Goal: Task Accomplishment & Management: Complete application form

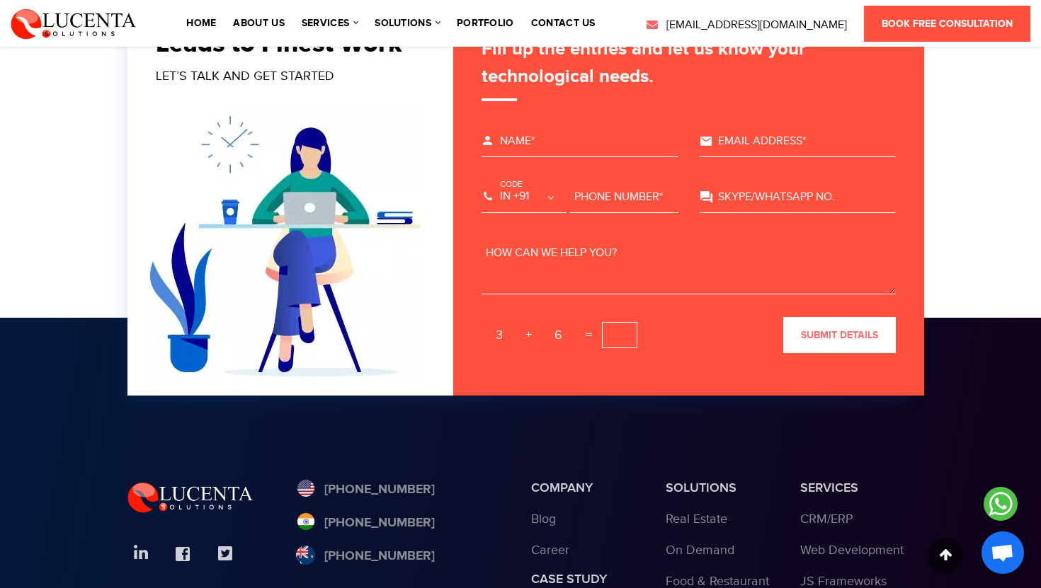
scroll to position [4669, 0]
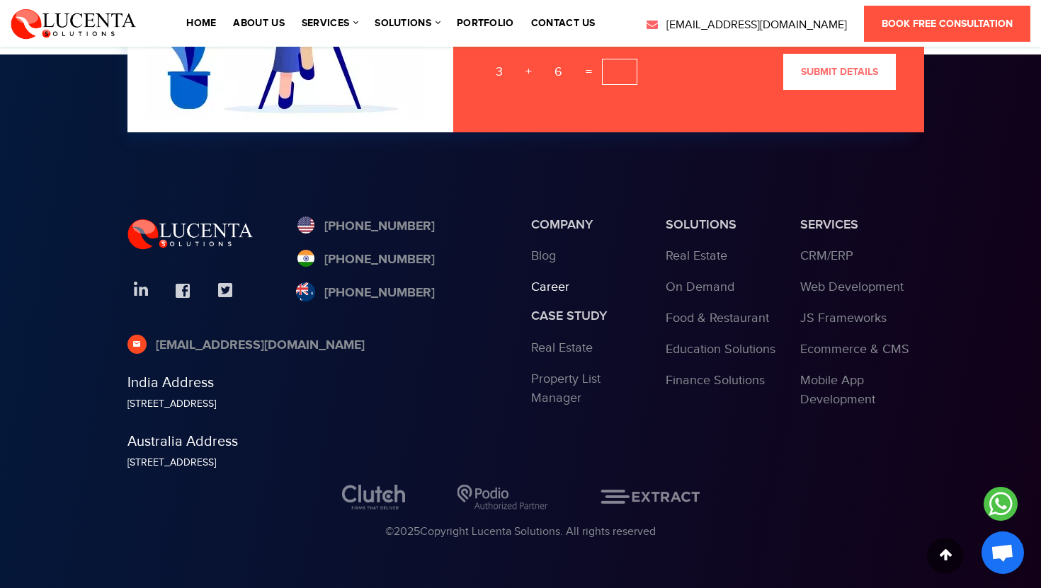
click at [561, 289] on link "Career" at bounding box center [550, 287] width 38 height 15
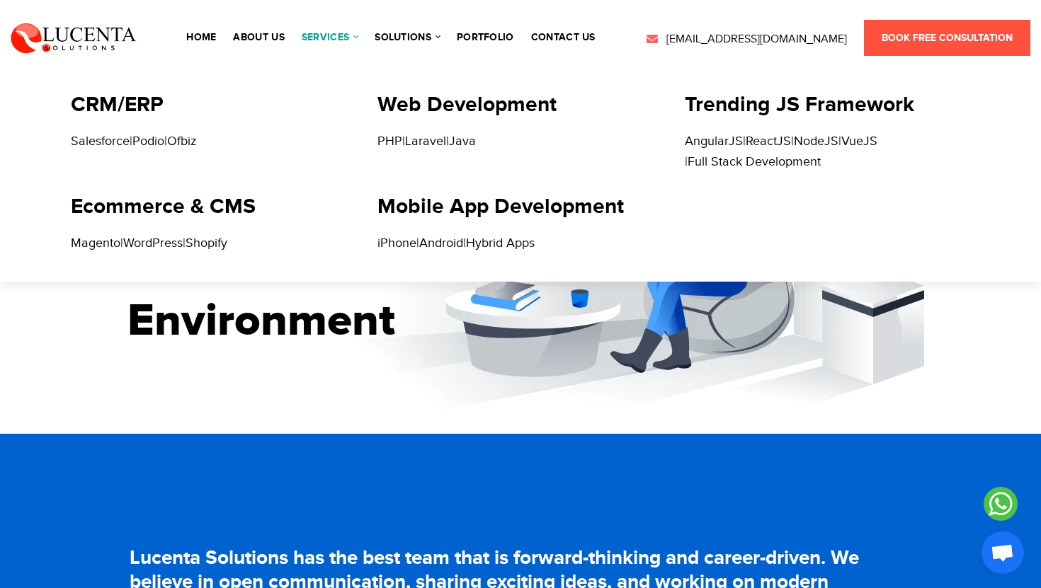
click at [357, 36] on link "services" at bounding box center [330, 38] width 56 height 10
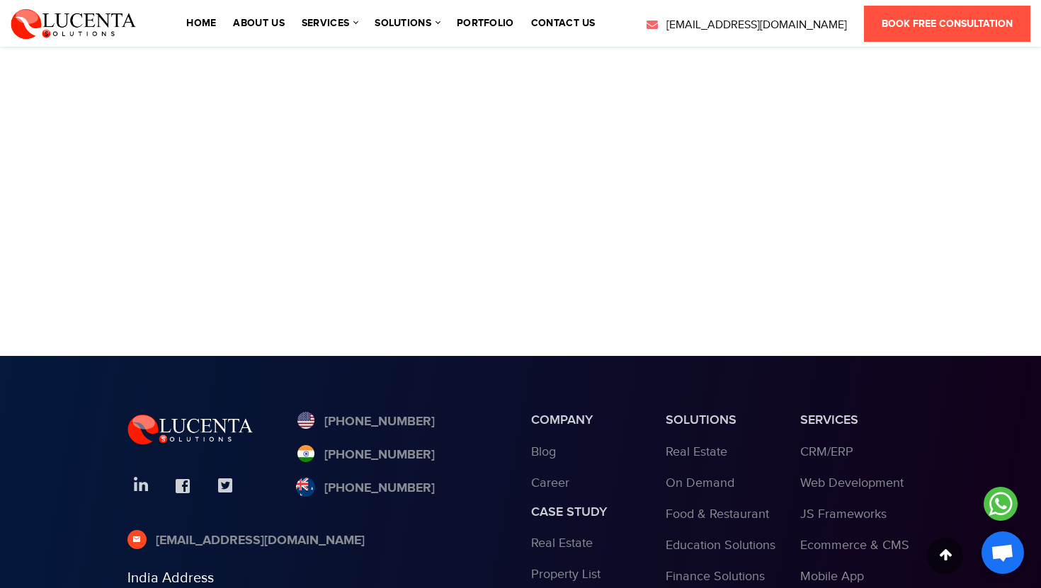
scroll to position [962, 0]
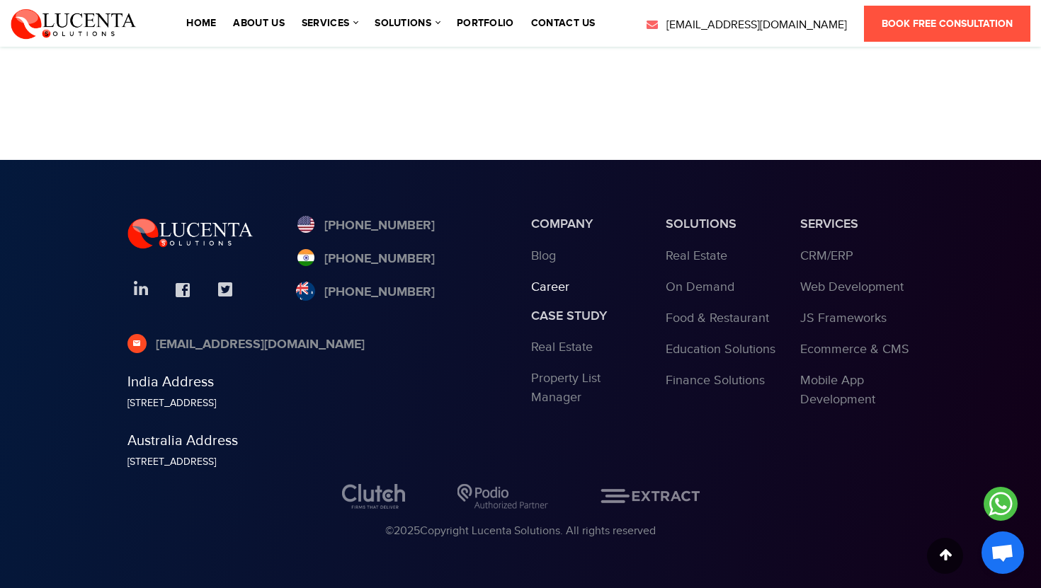
click at [550, 289] on link "Career" at bounding box center [550, 287] width 38 height 15
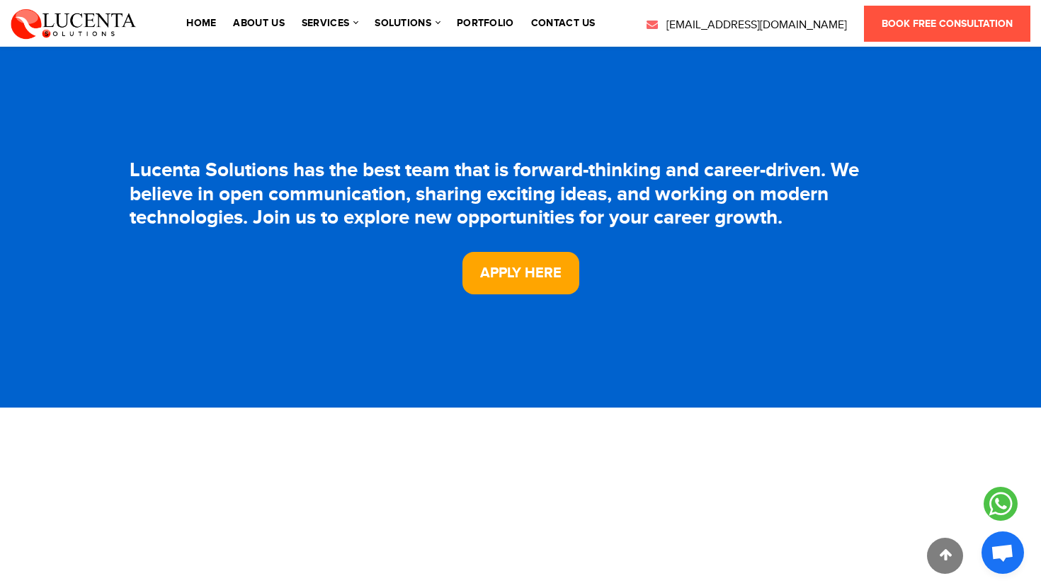
scroll to position [402, 0]
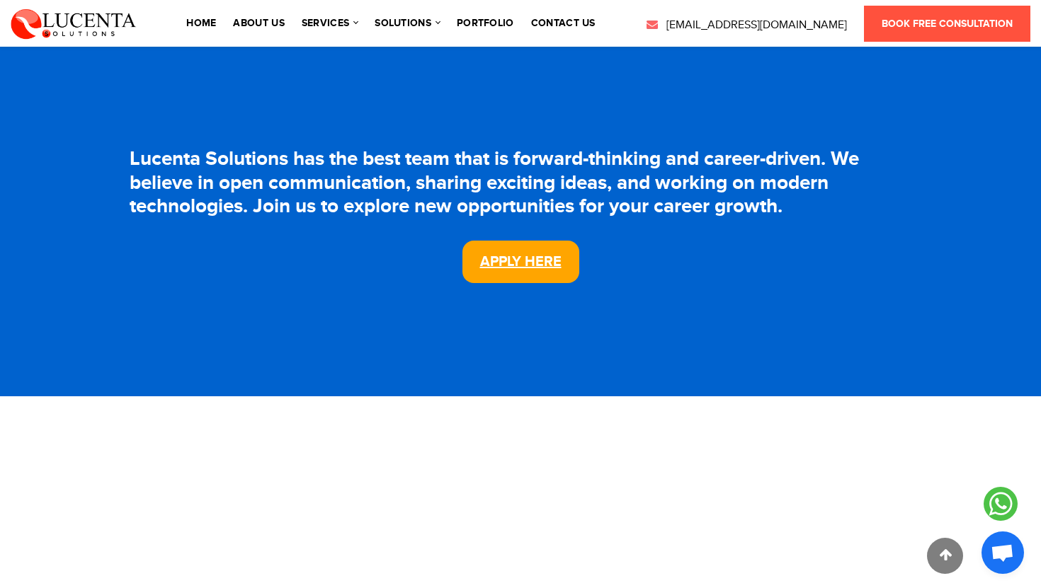
click at [513, 260] on link "Apply Here" at bounding box center [520, 262] width 117 height 42
